Goal: Obtain resource: Download file/media

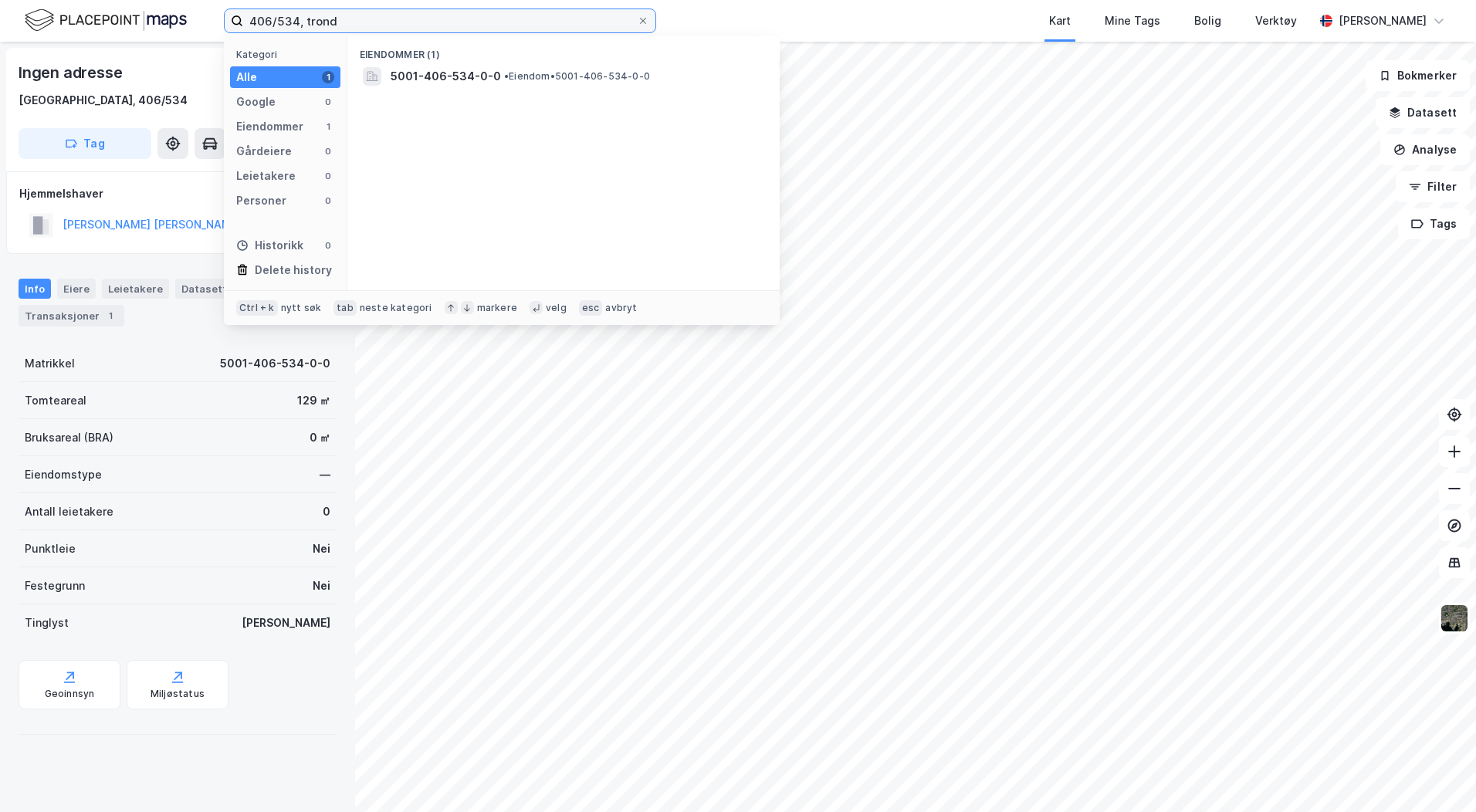
drag, startPoint x: 349, startPoint y: 20, endPoint x: 162, endPoint y: 12, distance: 187.2
click at [162, 12] on div "406/534, trond Kategori Alle 1 Google 0 Eiendommer 1 Gårdeiere 0 Leietakere 0 P…" at bounding box center [738, 20] width 1476 height 42
type input "147/364, [GEOGRAPHIC_DATA]"
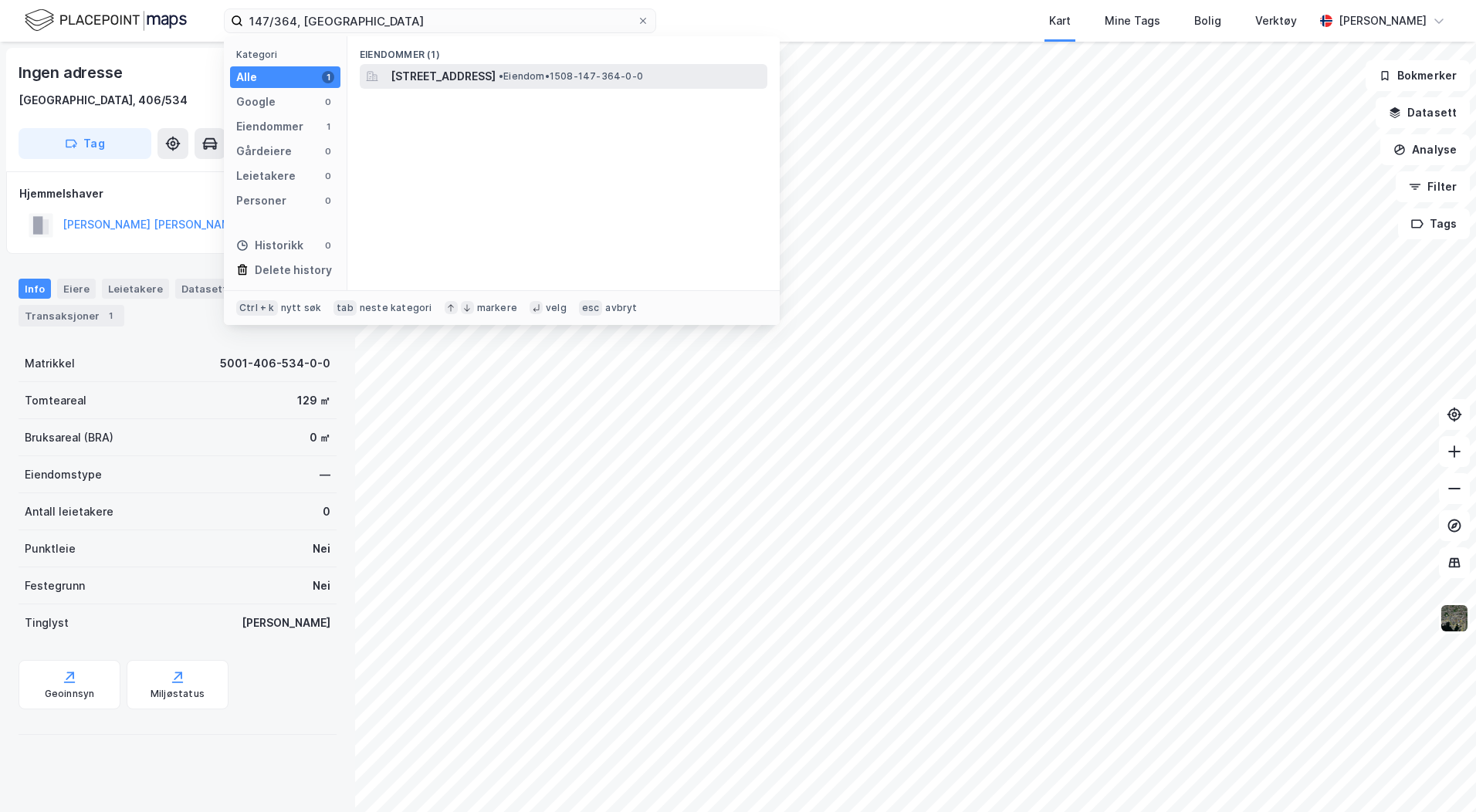
click at [437, 73] on span "[STREET_ADDRESS]" at bounding box center [442, 76] width 105 height 18
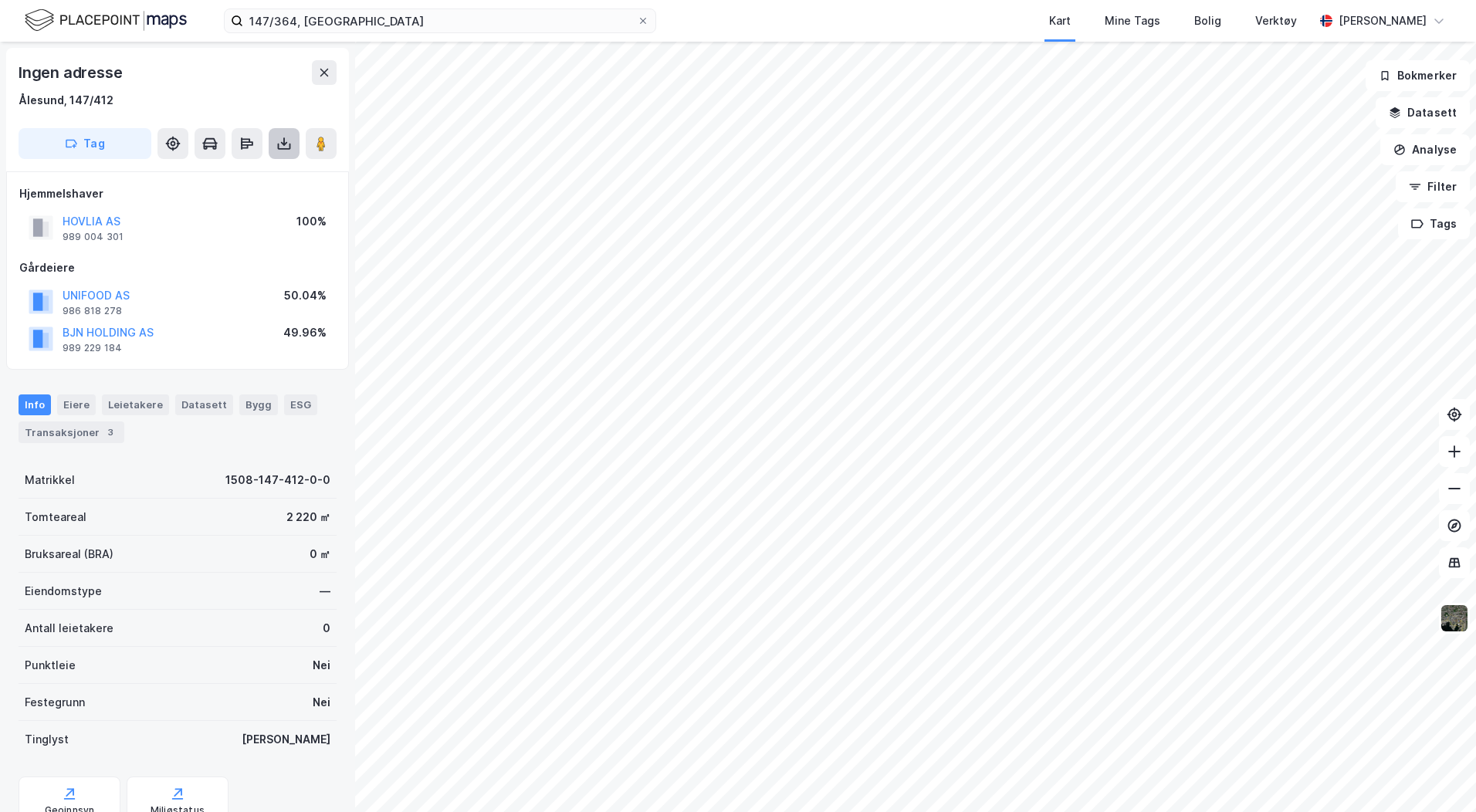
click at [289, 148] on icon at bounding box center [284, 147] width 13 height 6
click at [252, 175] on div "Last ned grunnbok" at bounding box center [208, 174] width 90 height 13
